Goal: Information Seeking & Learning: Learn about a topic

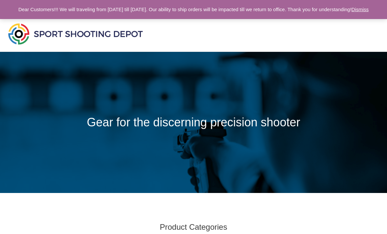
click at [351, 12] on link "Dismiss" at bounding box center [359, 10] width 17 height 6
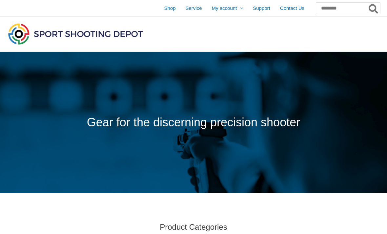
click at [164, 4] on span "Shop" at bounding box center [169, 8] width 11 height 16
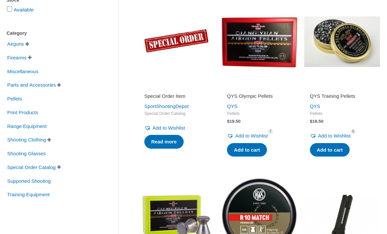
scroll to position [136, 0]
click at [41, 141] on span "Shooting Clothing" at bounding box center [27, 139] width 40 height 11
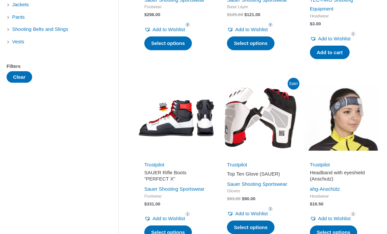
scroll to position [250, 0]
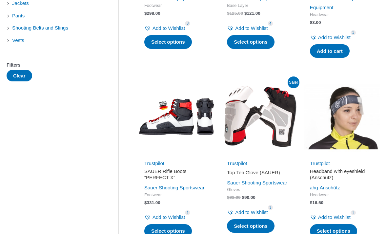
click at [271, 116] on img at bounding box center [259, 117] width 76 height 76
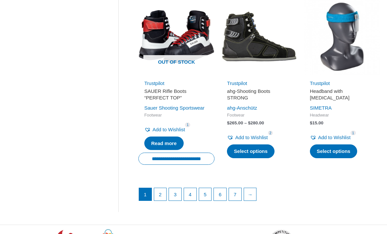
scroll to position [869, 0]
click at [251, 200] on link "→" at bounding box center [250, 194] width 12 height 12
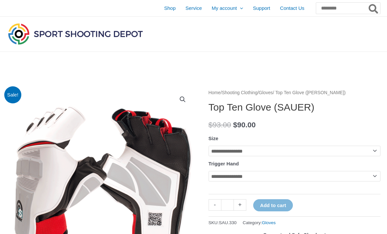
click at [277, 151] on select "**********" at bounding box center [294, 150] width 172 height 10
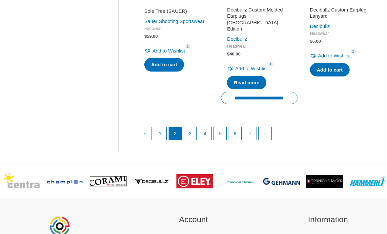
scroll to position [930, 0]
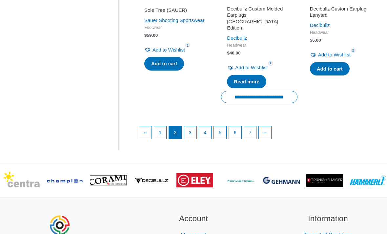
click at [193, 133] on link "3" at bounding box center [190, 132] width 12 height 12
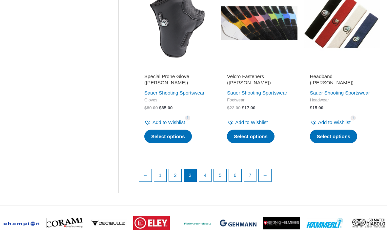
scroll to position [876, 0]
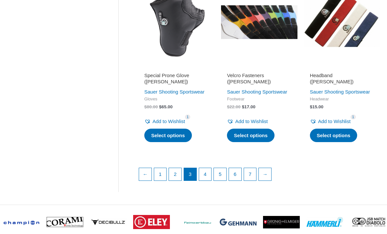
click at [204, 180] on link "4" at bounding box center [205, 174] width 12 height 12
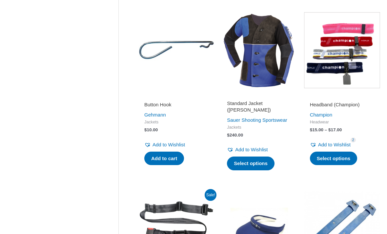
scroll to position [664, 0]
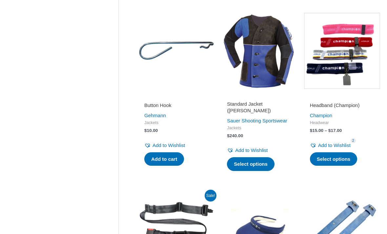
click at [276, 89] on img at bounding box center [259, 51] width 76 height 76
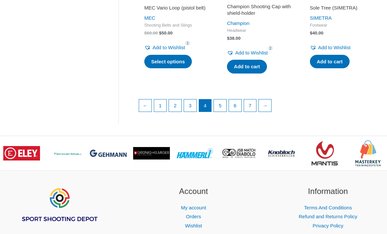
scroll to position [943, 0]
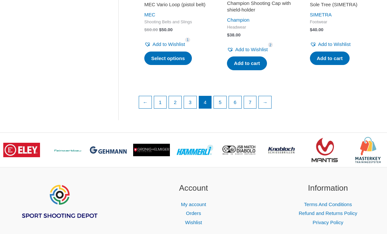
click at [222, 108] on link "5" at bounding box center [220, 102] width 12 height 12
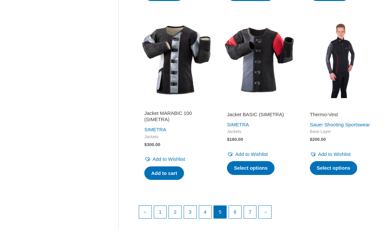
scroll to position [838, 0]
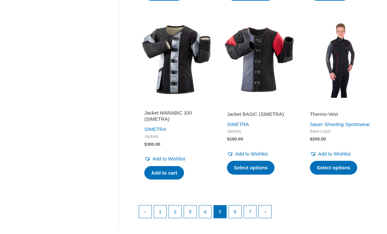
click at [236, 214] on link "6" at bounding box center [235, 211] width 12 height 12
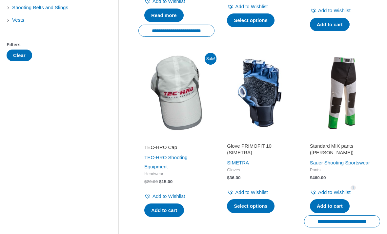
scroll to position [270, 0]
click at [345, 121] on img at bounding box center [342, 93] width 76 height 76
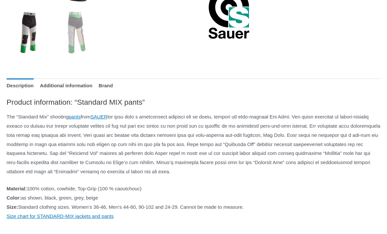
scroll to position [268, 0]
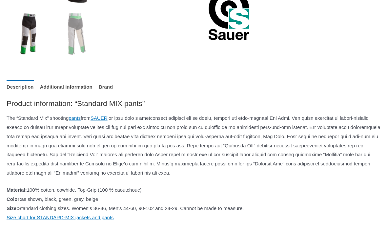
click at [107, 117] on link "SAUER" at bounding box center [98, 118] width 17 height 6
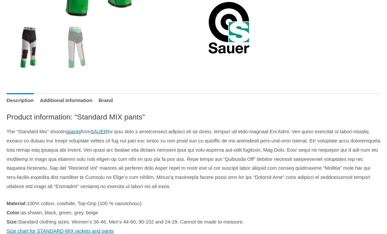
scroll to position [255, 0]
click at [113, 102] on link "Brand" at bounding box center [106, 100] width 14 height 14
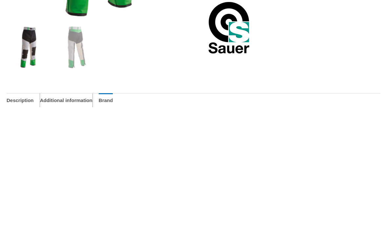
click at [92, 99] on link "Additional information" at bounding box center [66, 100] width 52 height 14
click at [28, 100] on link "Description" at bounding box center [20, 100] width 27 height 14
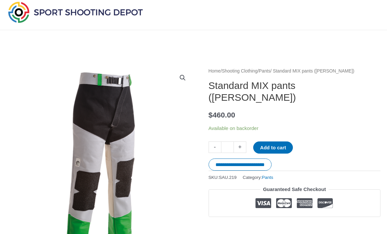
scroll to position [0, 0]
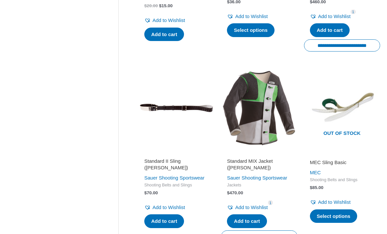
scroll to position [438, 0]
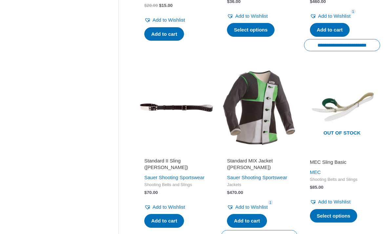
click at [262, 146] on img at bounding box center [259, 108] width 76 height 76
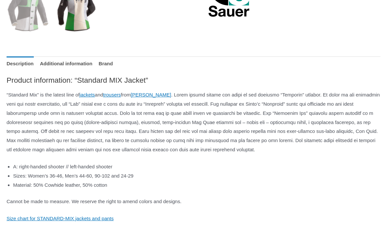
scroll to position [291, 0]
click at [167, 94] on link "[PERSON_NAME]" at bounding box center [151, 95] width 40 height 6
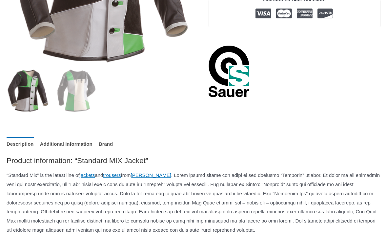
scroll to position [212, 0]
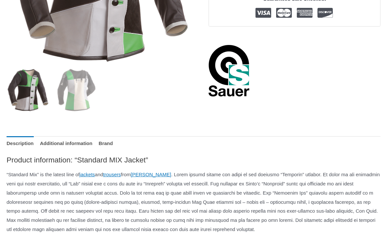
click at [167, 171] on link "[PERSON_NAME]" at bounding box center [151, 174] width 40 height 6
